Goal: Task Accomplishment & Management: Use online tool/utility

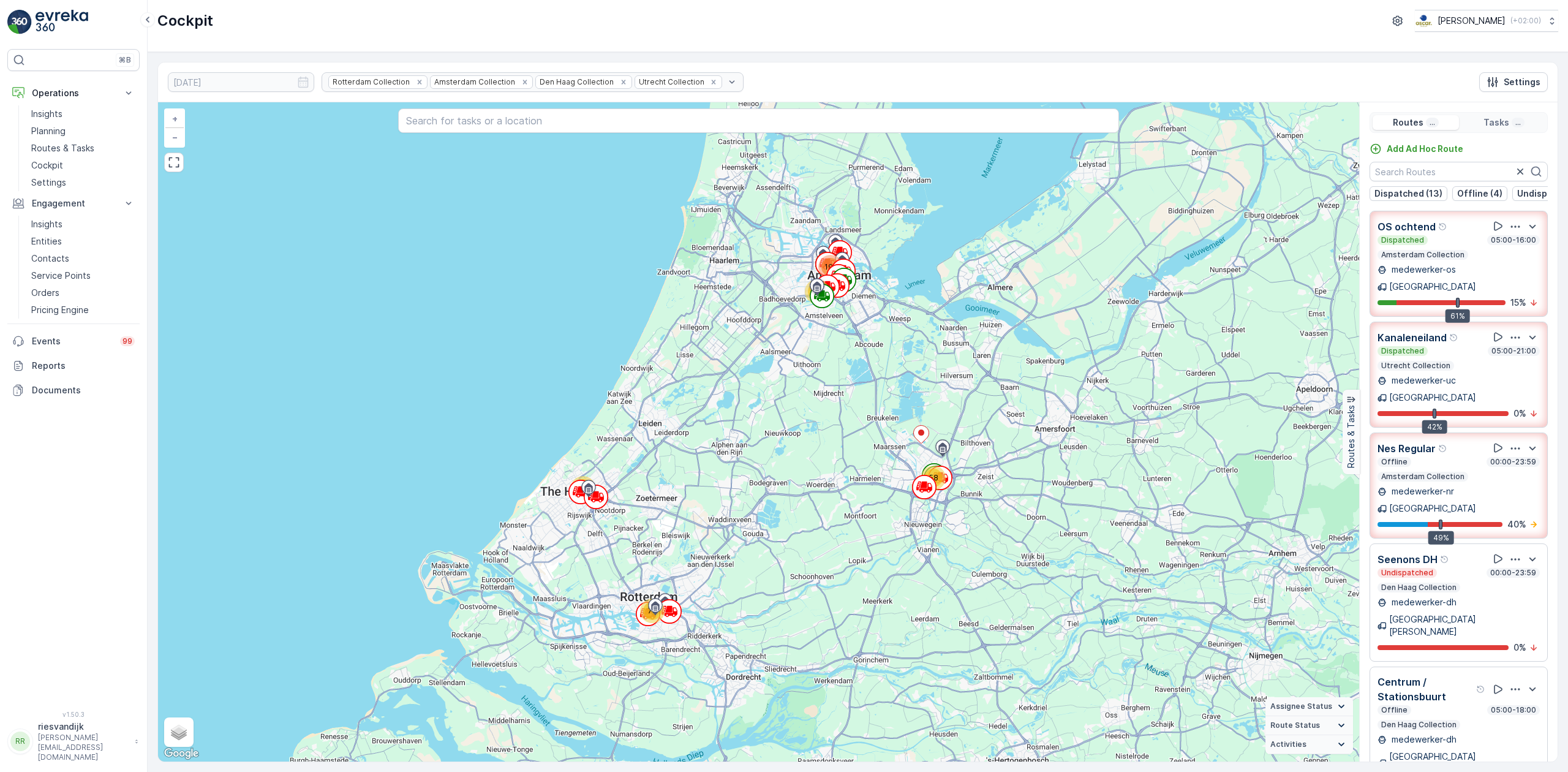
scroll to position [163, 0]
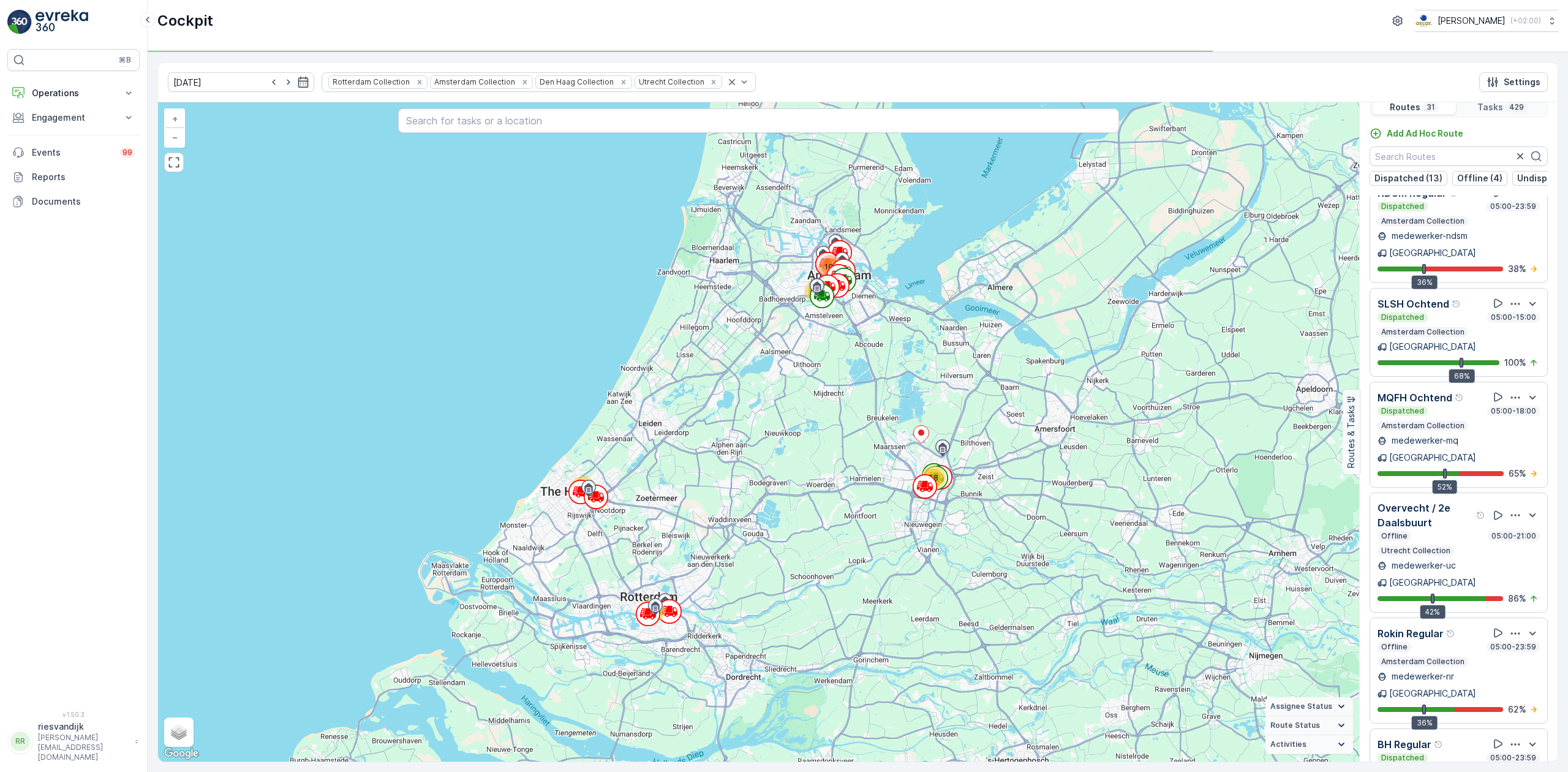
scroll to position [30, 0]
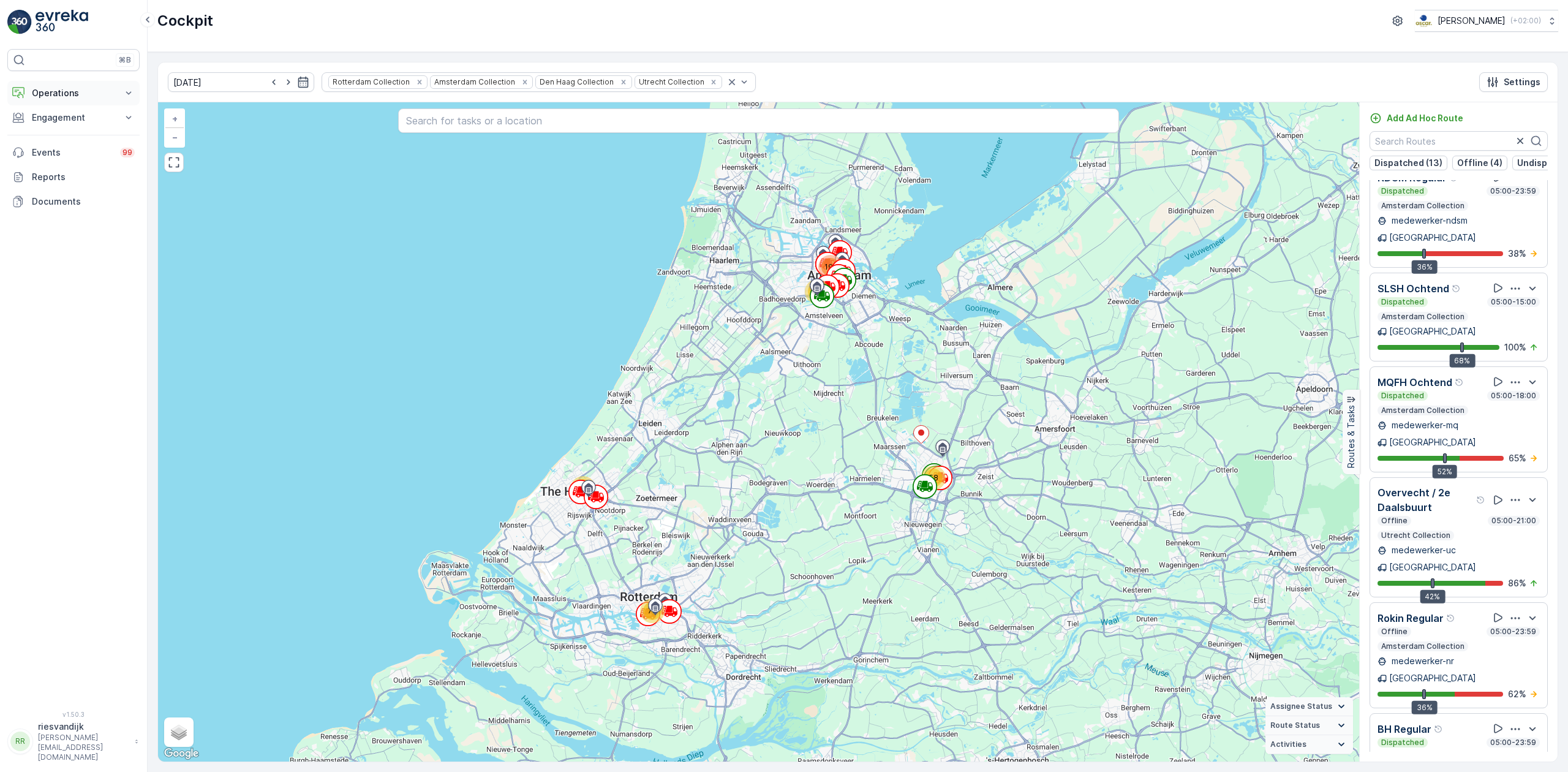
click at [77, 93] on p "Operations" at bounding box center [73, 93] width 83 height 12
drag, startPoint x: 74, startPoint y: 146, endPoint x: 86, endPoint y: 149, distance: 12.4
click at [74, 146] on p "Routes & Tasks" at bounding box center [62, 148] width 63 height 12
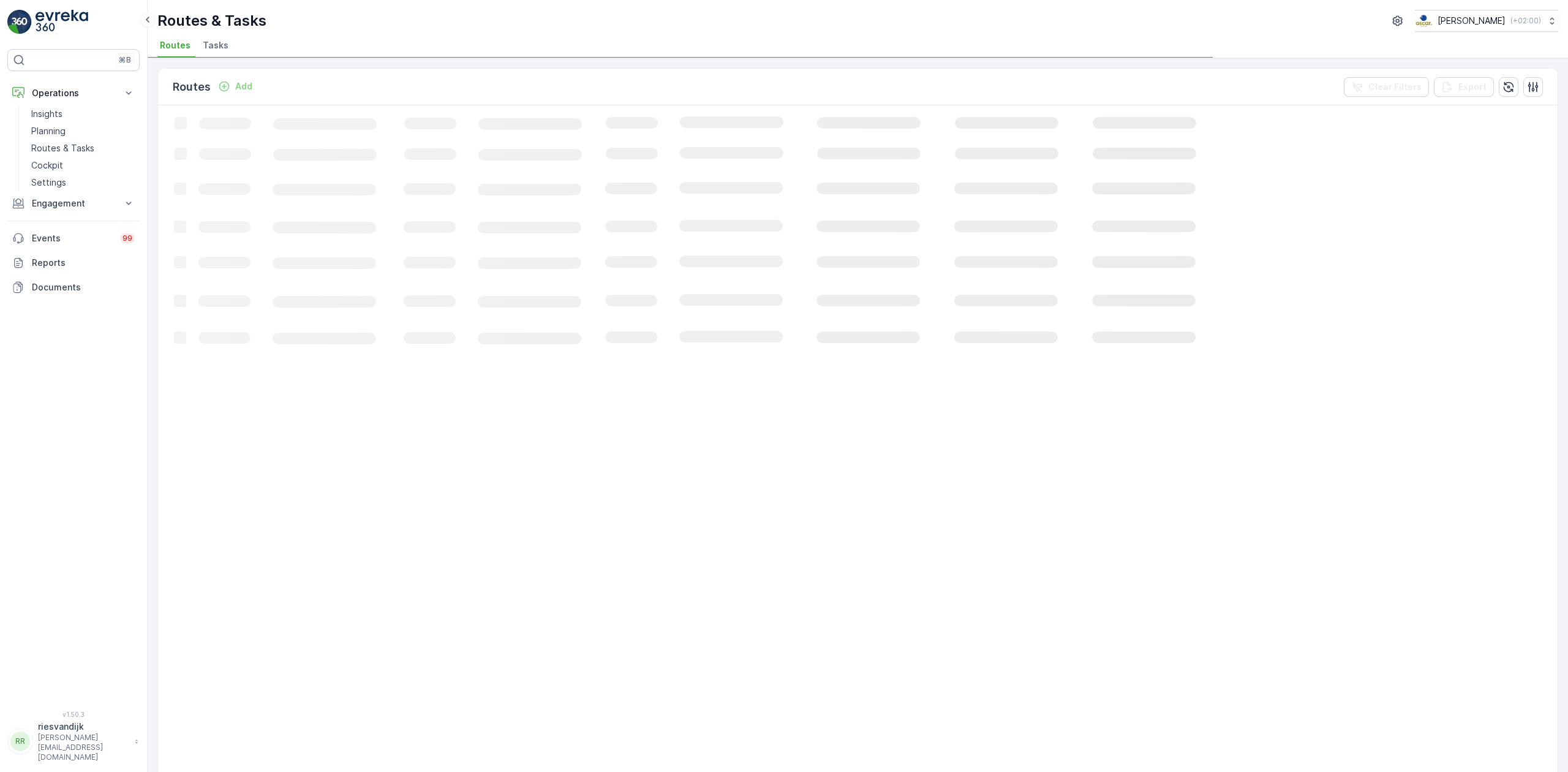
click at [216, 47] on span "Tasks" at bounding box center [216, 45] width 26 height 12
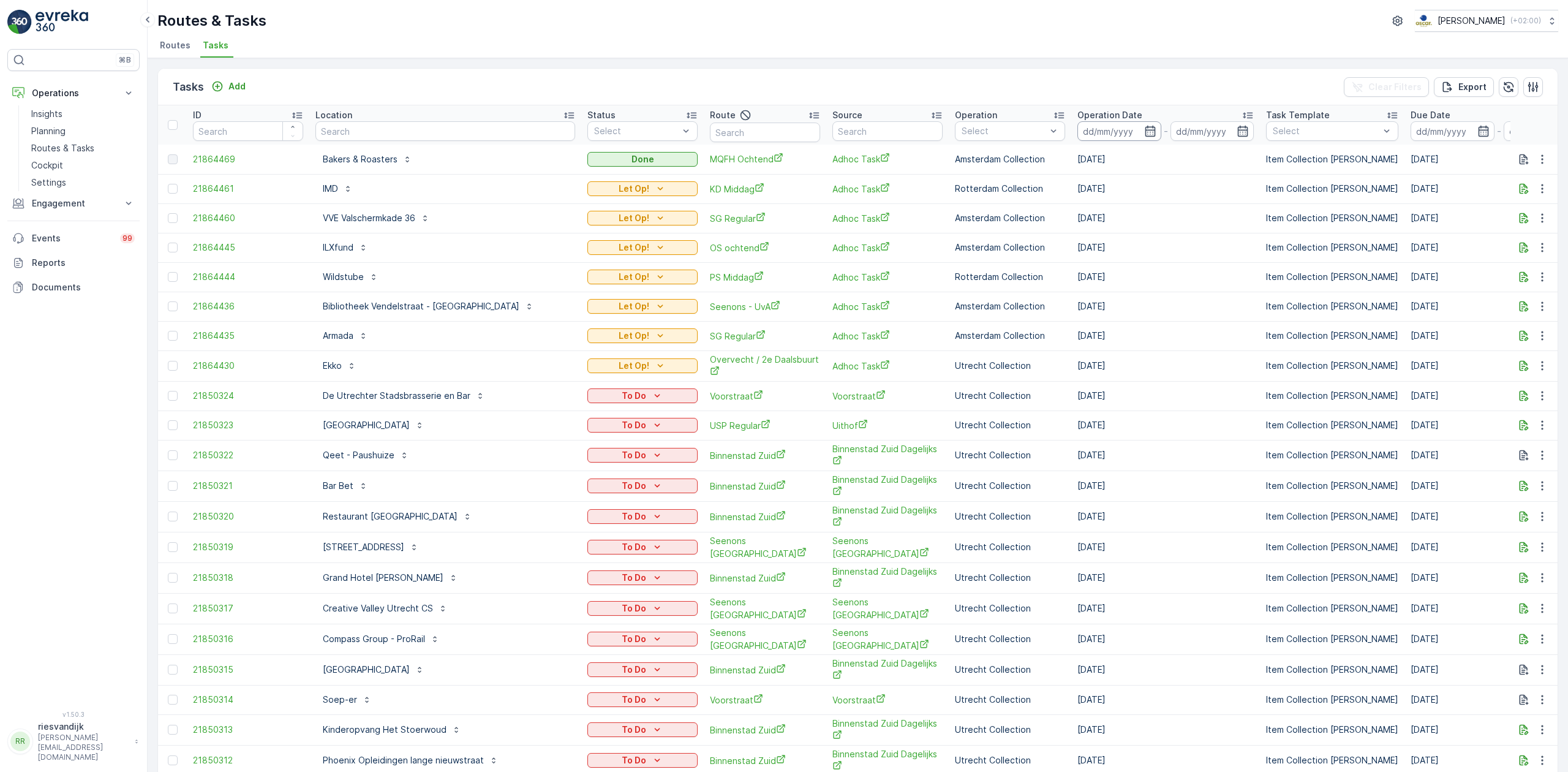
click at [1078, 127] on input at bounding box center [1119, 131] width 84 height 20
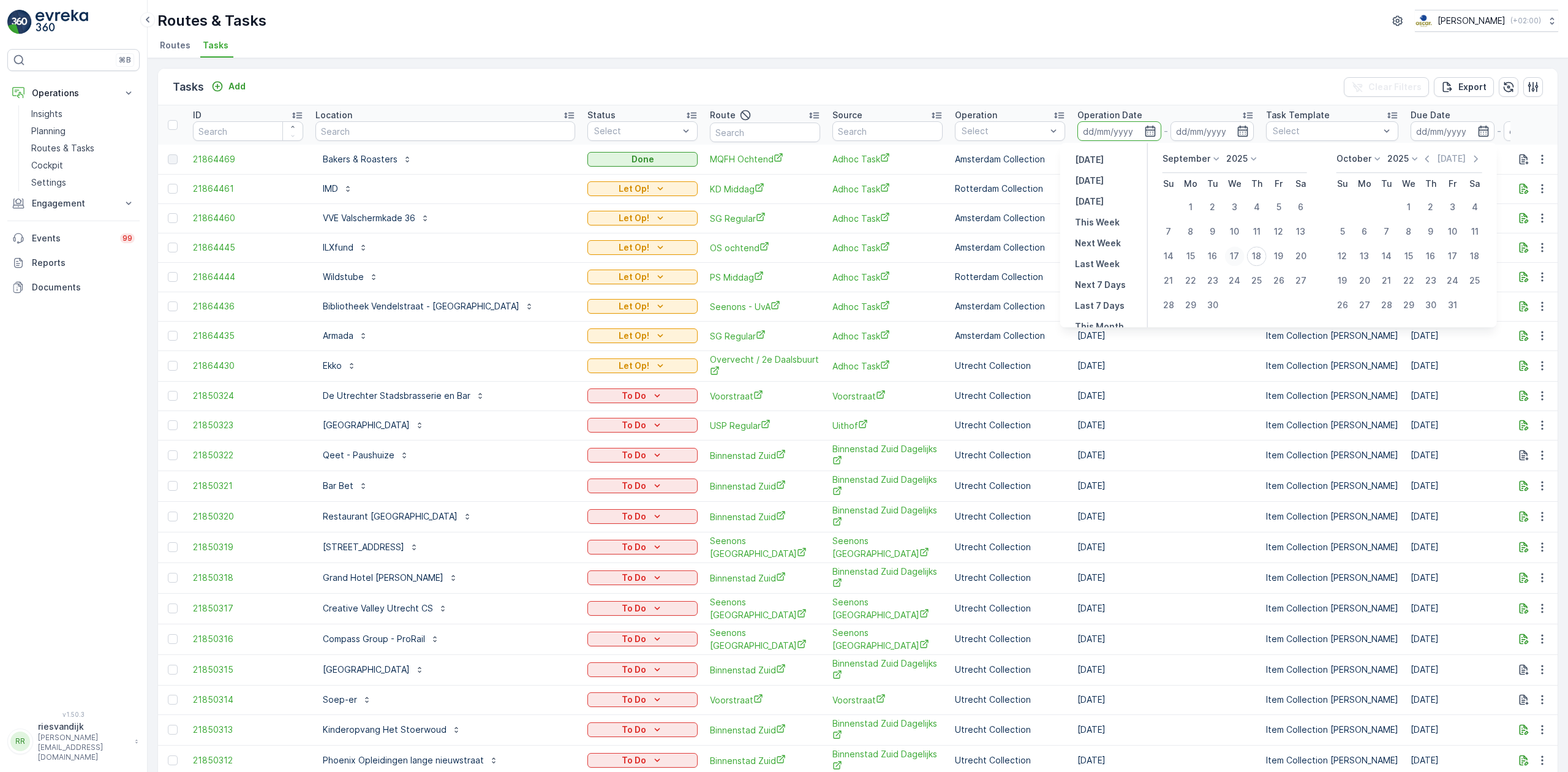
click at [1238, 255] on div "17" at bounding box center [1235, 256] width 20 height 20
type input "[DATE]"
click at [1238, 255] on div "17" at bounding box center [1235, 256] width 20 height 20
type input "[DATE]"
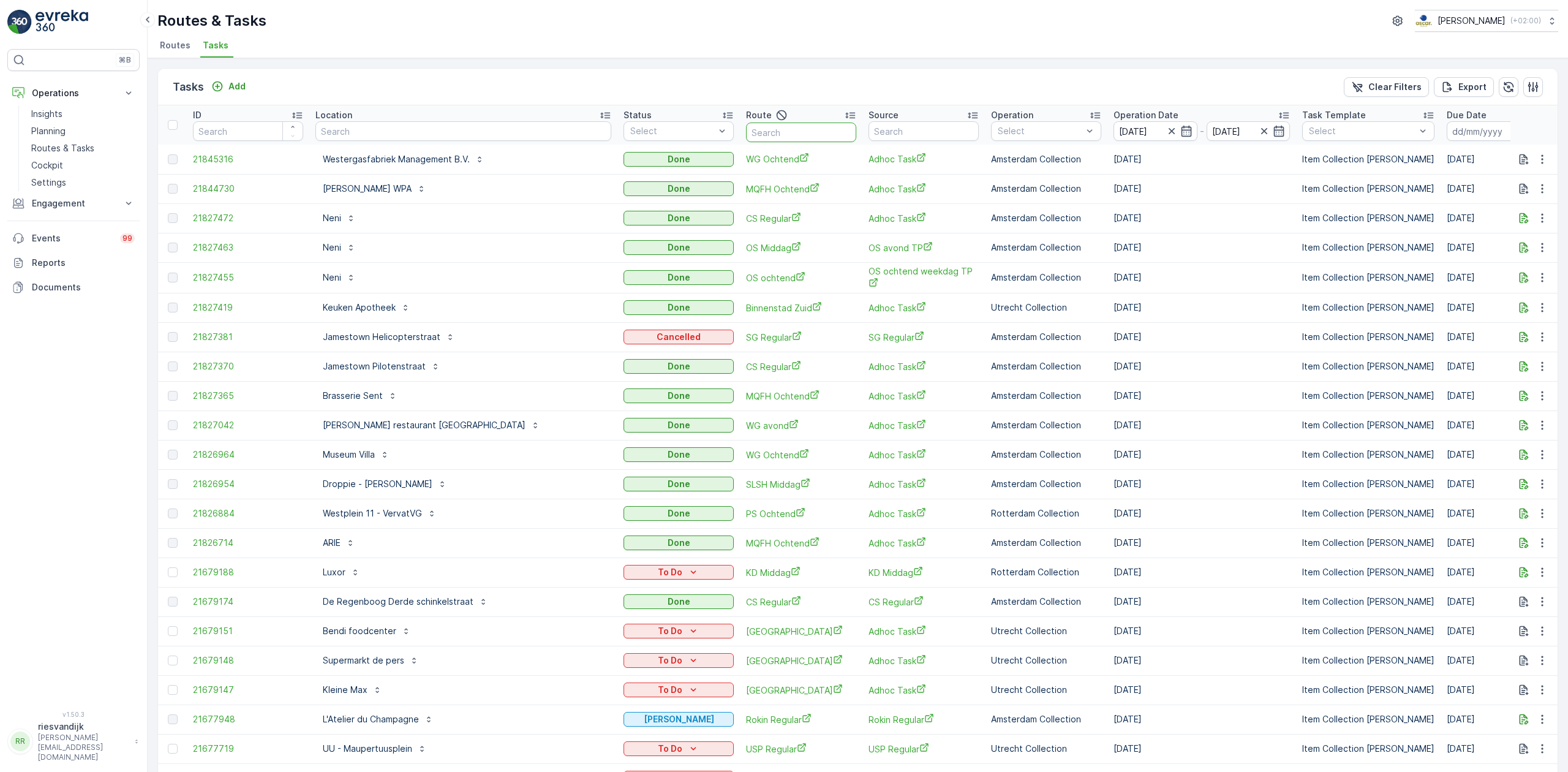
click at [746, 138] on input "text" at bounding box center [801, 133] width 111 height 20
type input "SL"
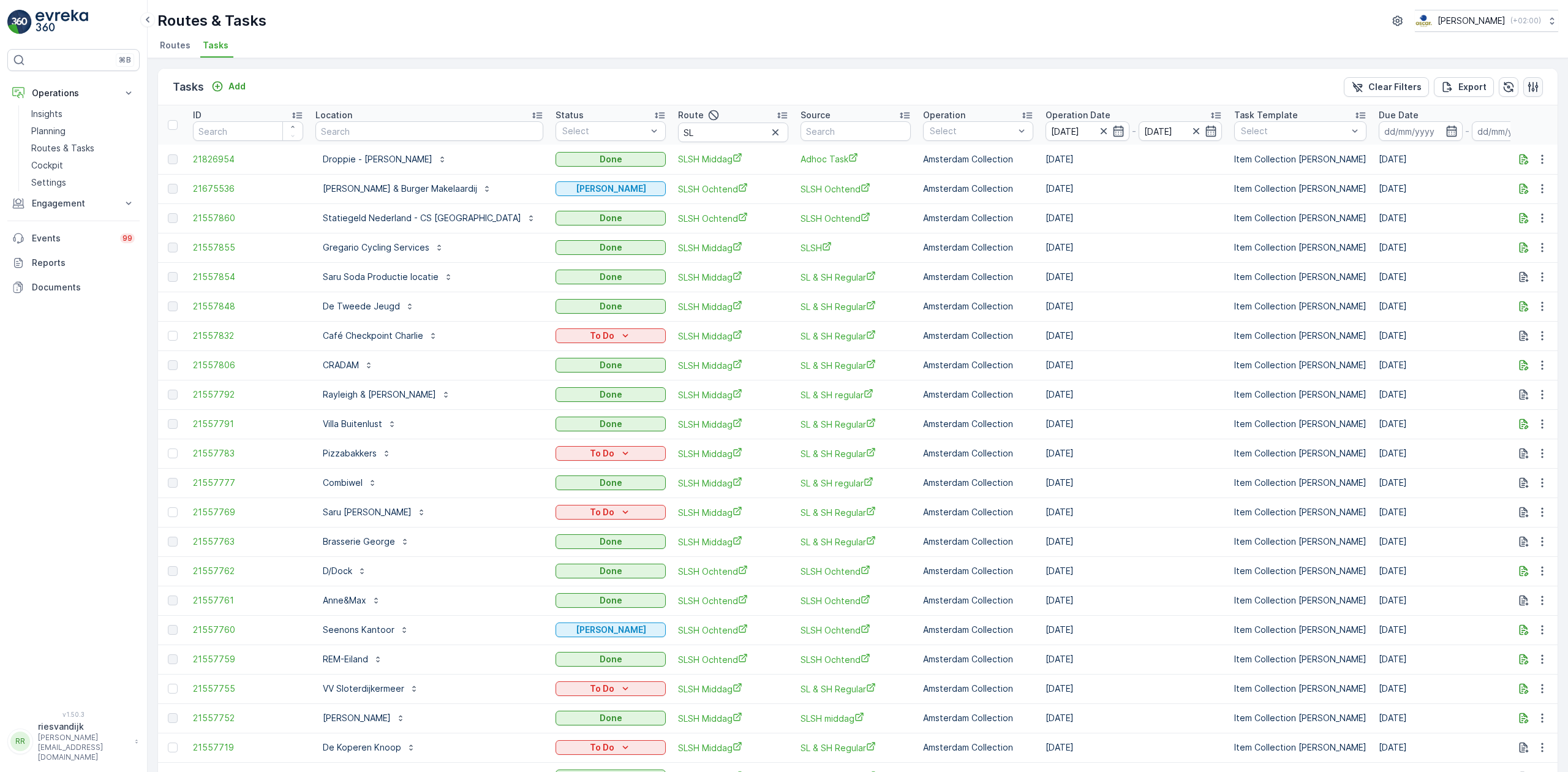
click at [1529, 83] on icon "button" at bounding box center [1532, 87] width 12 height 12
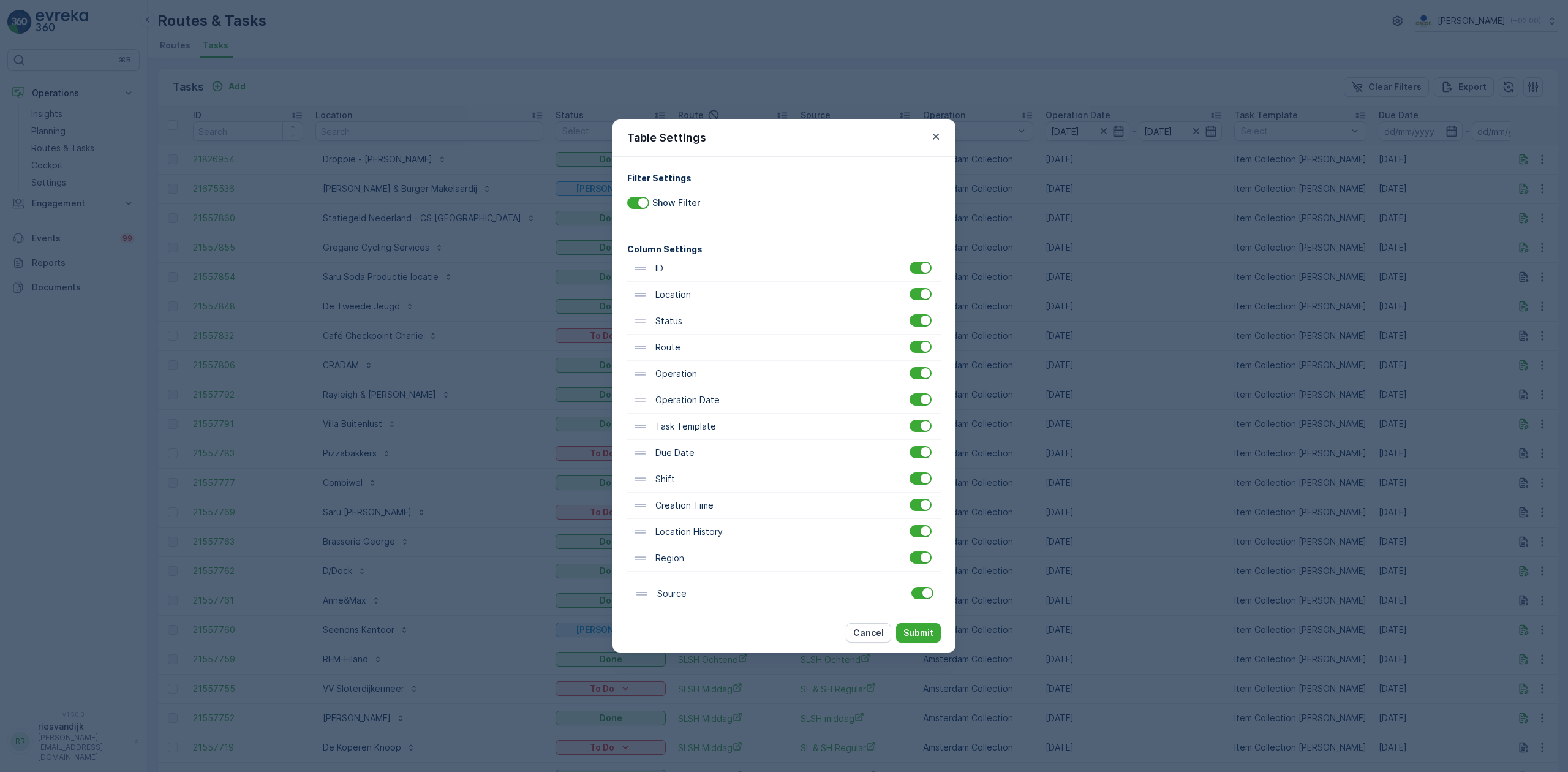
drag, startPoint x: 642, startPoint y: 371, endPoint x: 642, endPoint y: 595, distance: 224.0
click at [642, 596] on div "ID Location Status Route Source Operation Operation Date Task Template Due Date…" at bounding box center [784, 427] width 313 height 342
click at [910, 636] on p "Submit" at bounding box center [918, 633] width 30 height 12
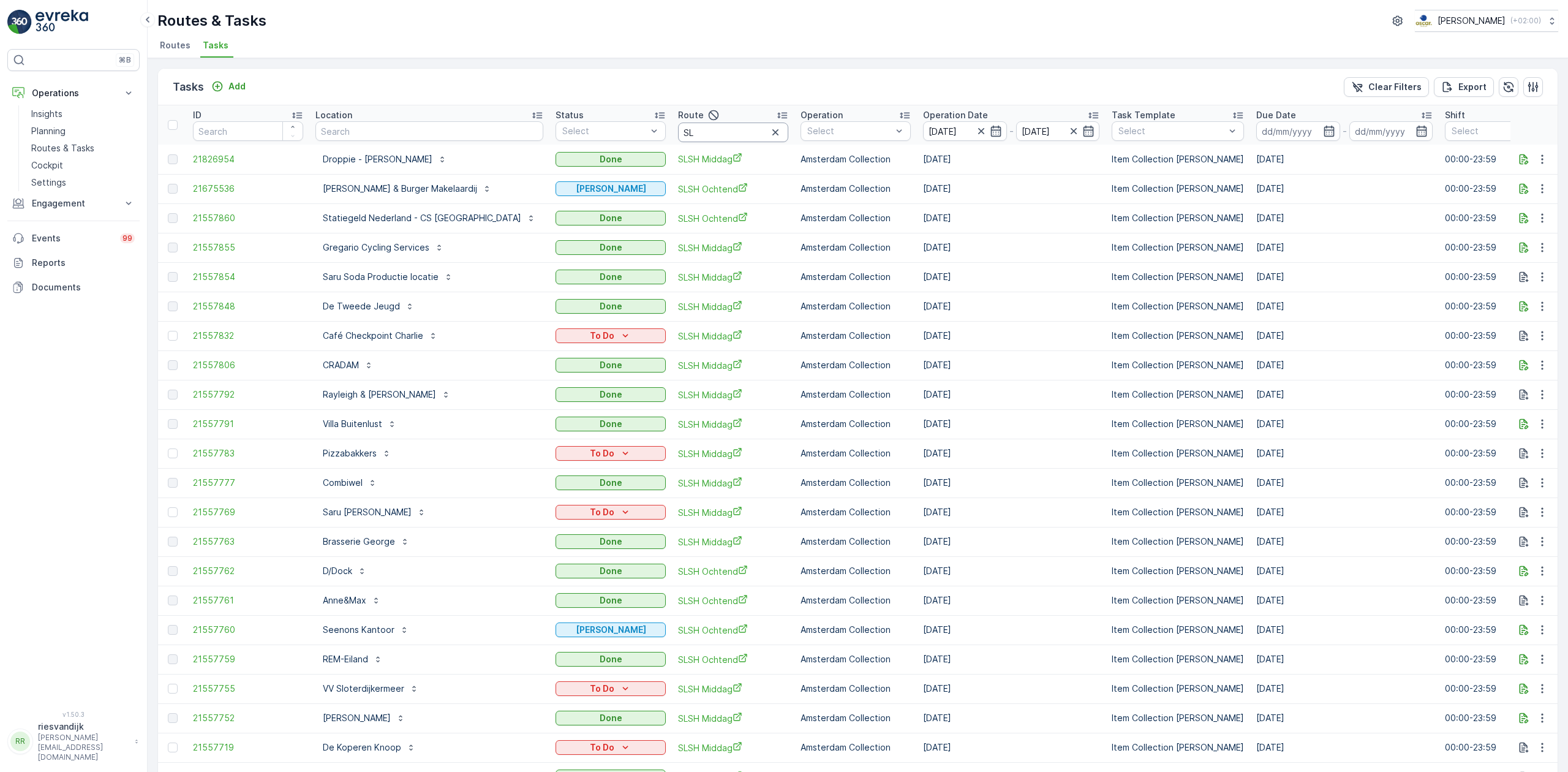
click at [696, 123] on input "SL" at bounding box center [733, 133] width 111 height 20
type input "SLSH"
click at [697, 111] on div "Route" at bounding box center [733, 114] width 111 height 14
